Goal: Navigation & Orientation: Find specific page/section

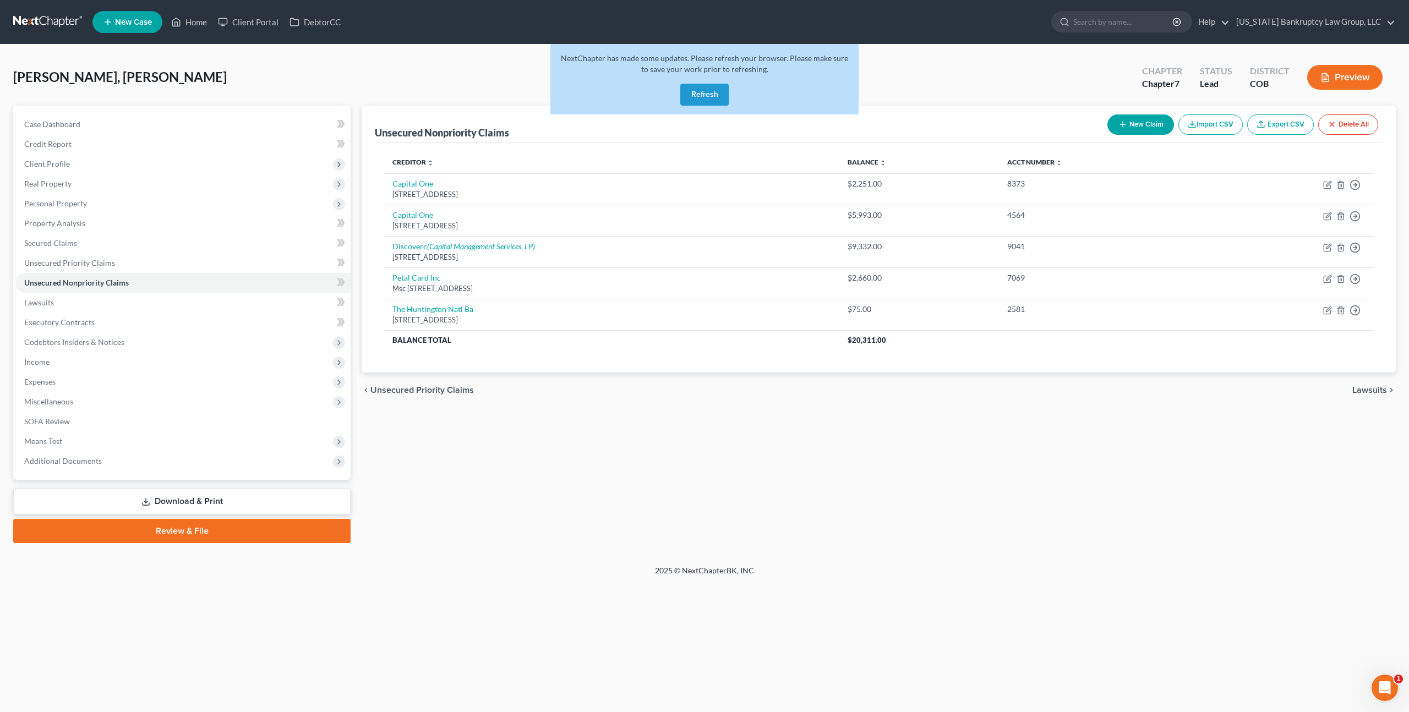
click at [719, 94] on button "Refresh" at bounding box center [704, 95] width 48 height 22
